Goal: Find specific page/section: Find specific page/section

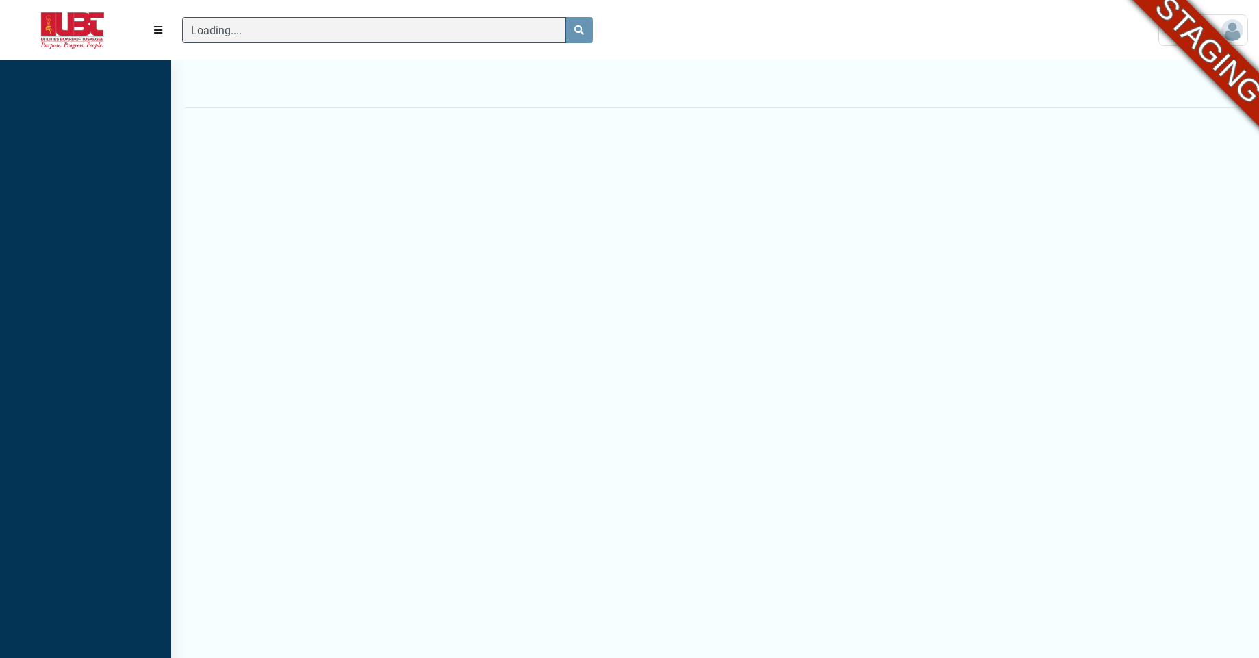
scroll to position [6, 1]
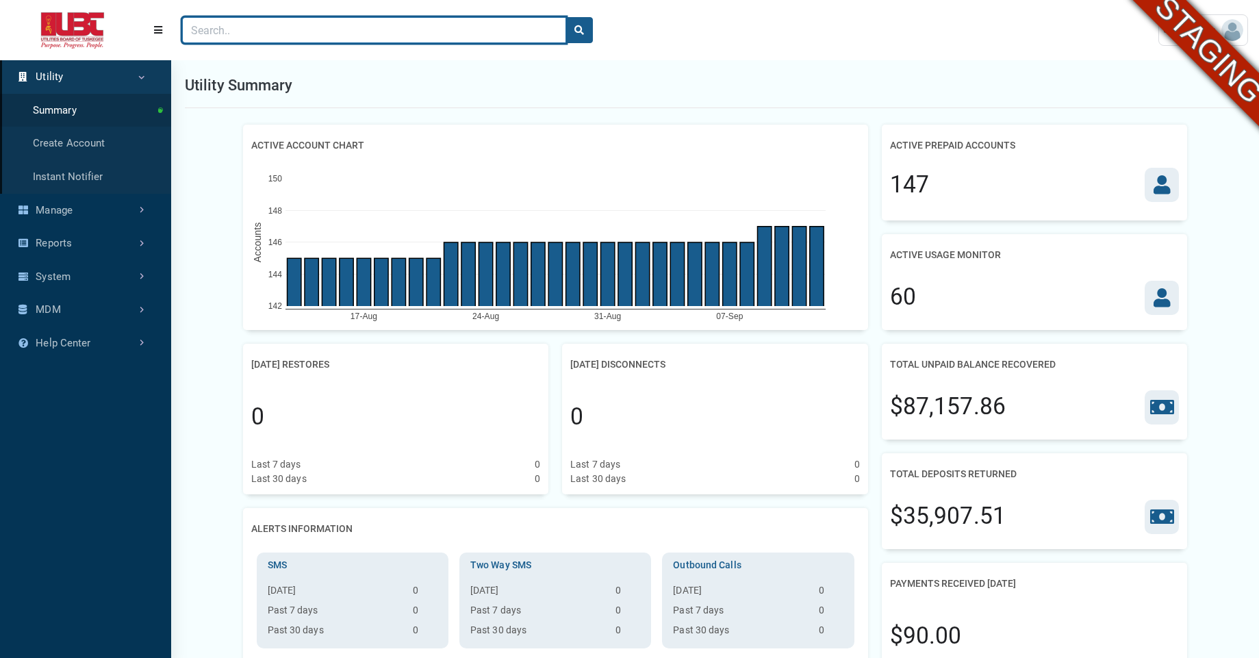
click at [268, 33] on input "Search" at bounding box center [374, 30] width 384 height 26
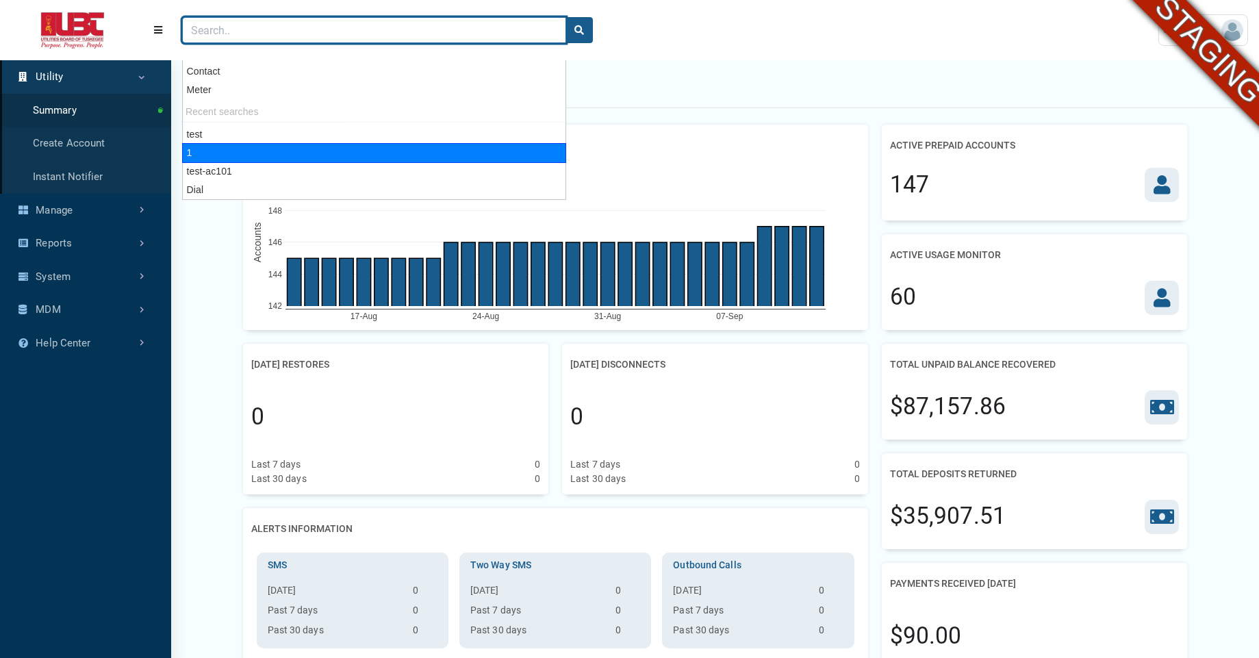
click at [214, 149] on div "1" at bounding box center [374, 153] width 384 height 20
type input "1"
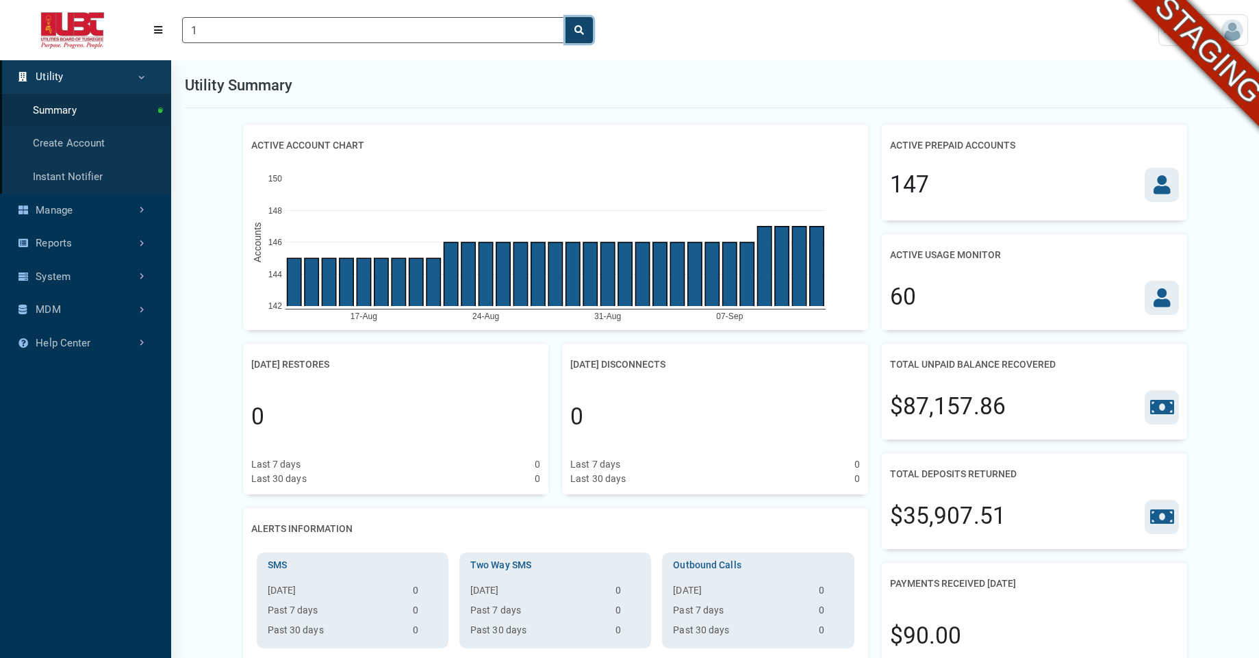
click at [577, 35] on button "search" at bounding box center [579, 30] width 27 height 26
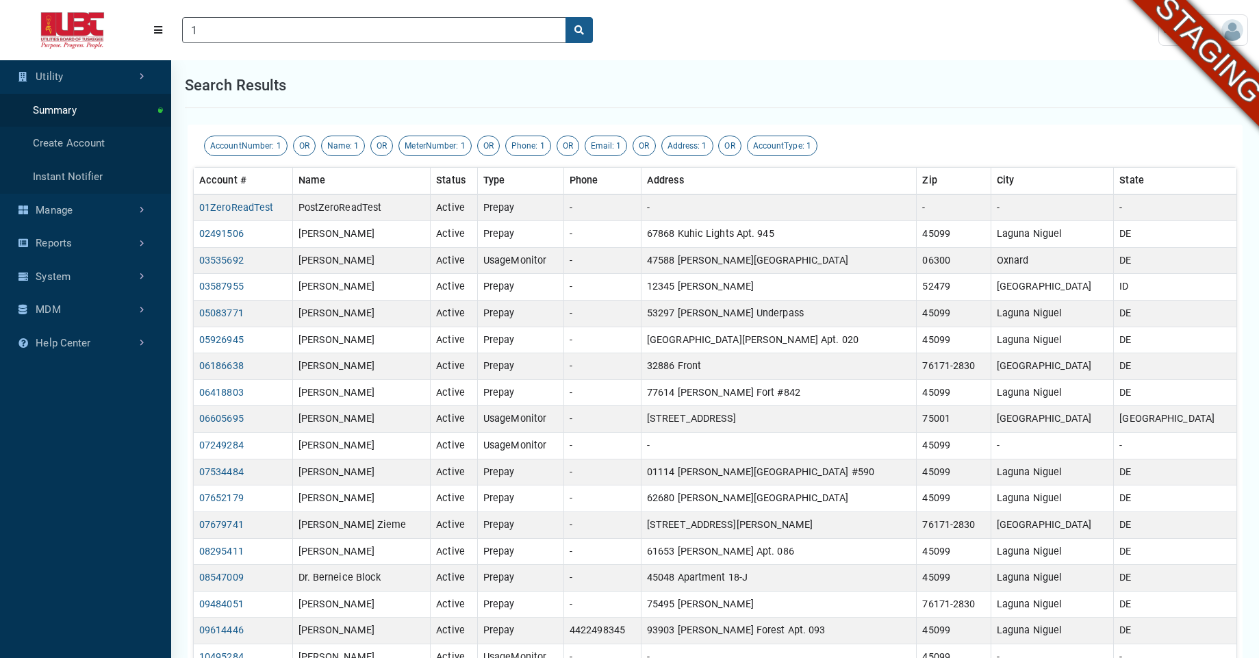
click at [877, 19] on div "1" at bounding box center [659, 30] width 976 height 48
